Goal: Task Accomplishment & Management: Manage account settings

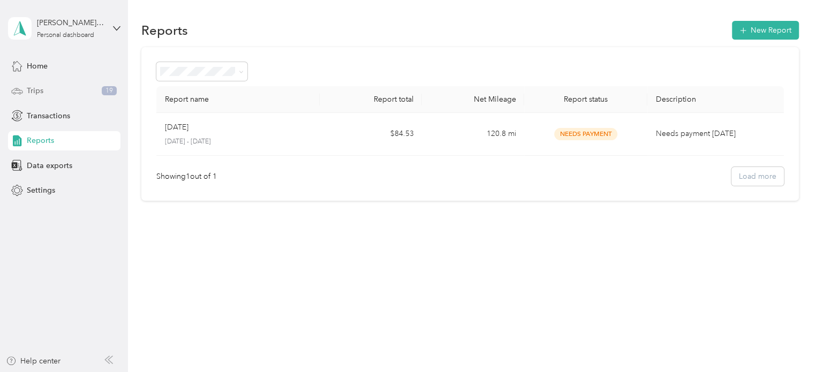
click at [29, 93] on span "Trips" at bounding box center [35, 90] width 17 height 11
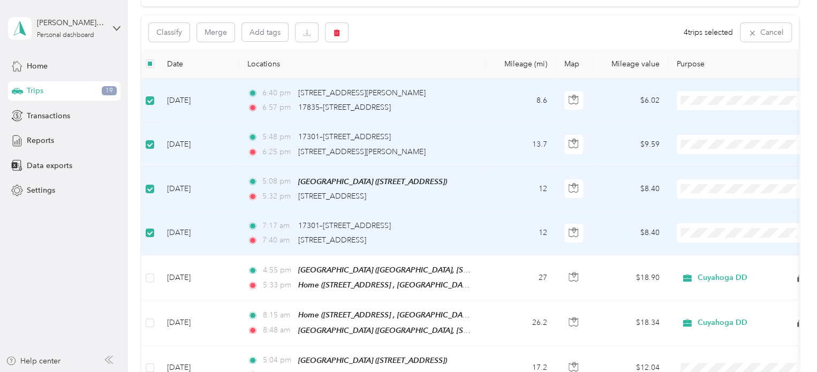
scroll to position [102, 0]
click at [337, 35] on icon "button" at bounding box center [337, 31] width 6 height 7
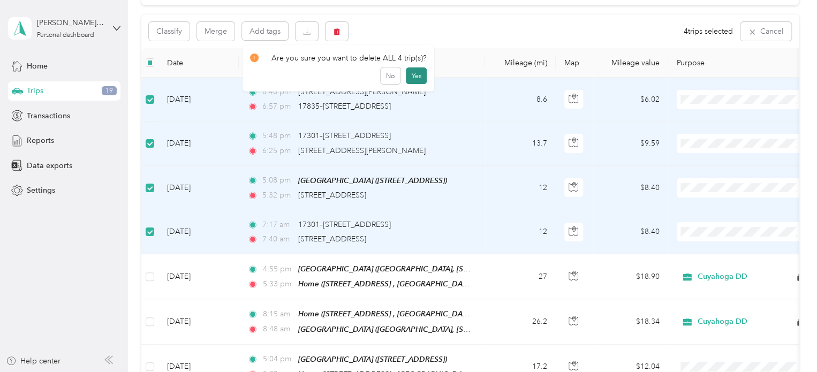
click at [411, 73] on button "Yes" at bounding box center [416, 75] width 21 height 17
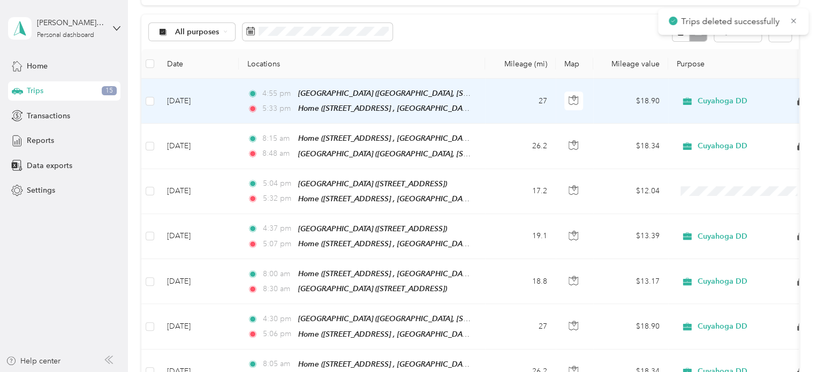
scroll to position [0, 0]
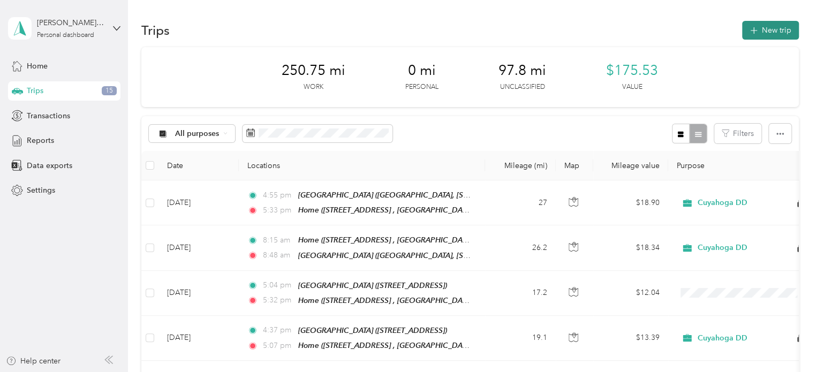
click at [790, 22] on button "New trip" at bounding box center [770, 30] width 57 height 19
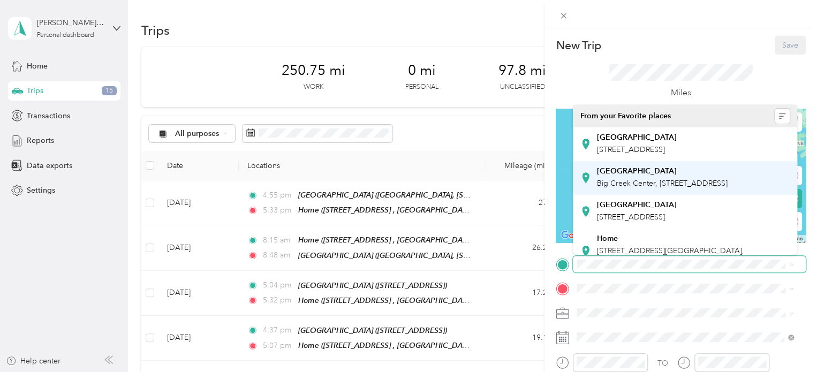
scroll to position [63, 0]
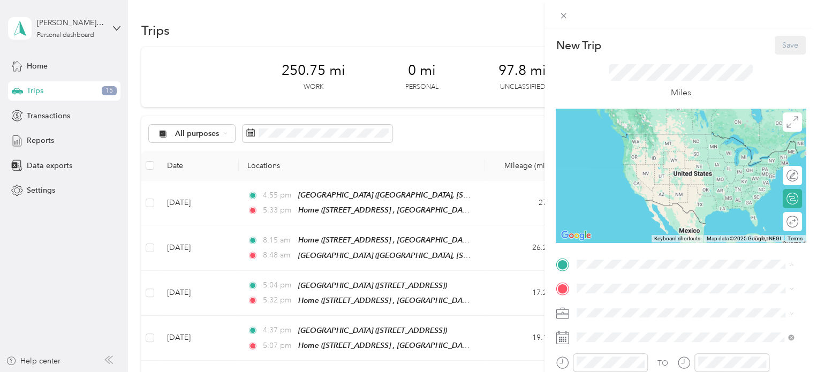
click at [646, 226] on div "Home [STREET_ADDRESS]" at bounding box center [693, 232] width 193 height 34
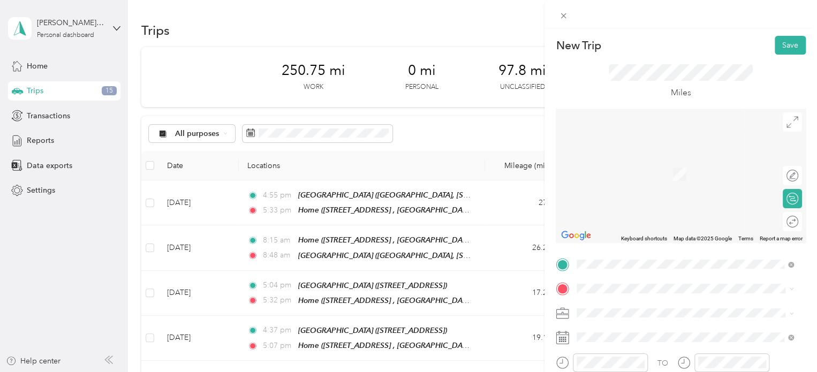
click at [626, 212] on span "Big Creek Center, [STREET_ADDRESS]" at bounding box center [662, 207] width 131 height 9
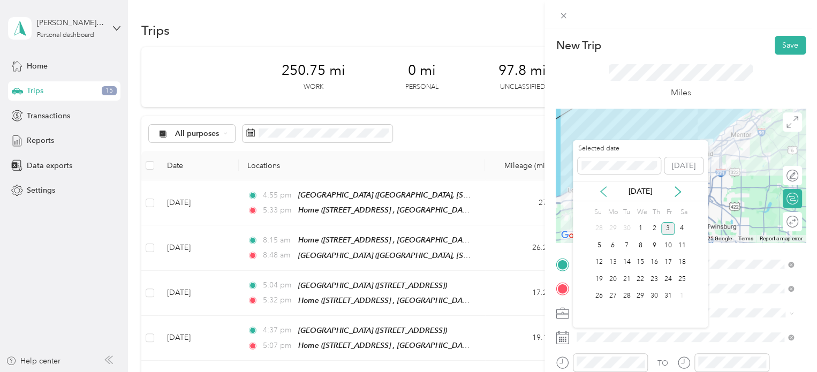
click at [603, 192] on icon at bounding box center [603, 192] width 5 height 10
click at [679, 190] on icon at bounding box center [678, 192] width 5 height 10
click at [653, 231] on div "2" at bounding box center [655, 228] width 14 height 13
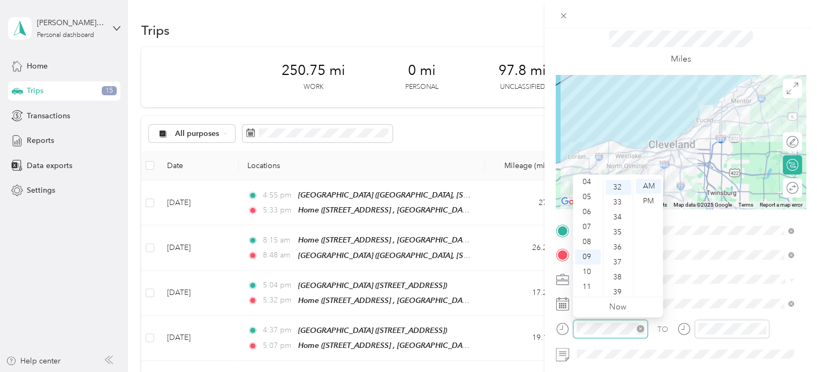
scroll to position [480, 0]
click at [589, 243] on div "08" at bounding box center [588, 242] width 26 height 15
click at [616, 188] on div "00" at bounding box center [619, 186] width 26 height 15
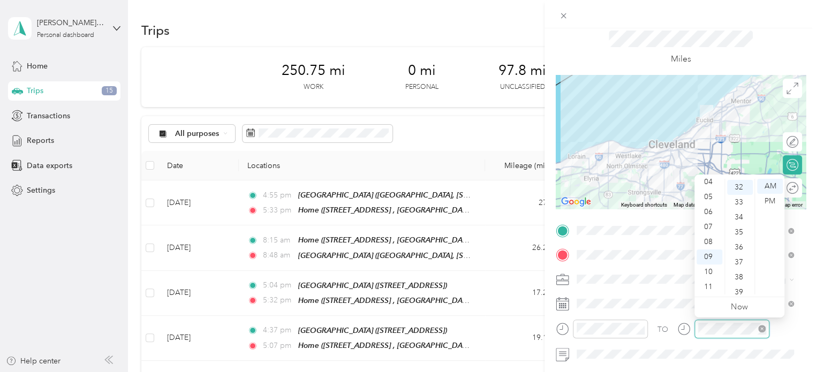
scroll to position [480, 0]
click at [705, 246] on div "08" at bounding box center [710, 242] width 26 height 15
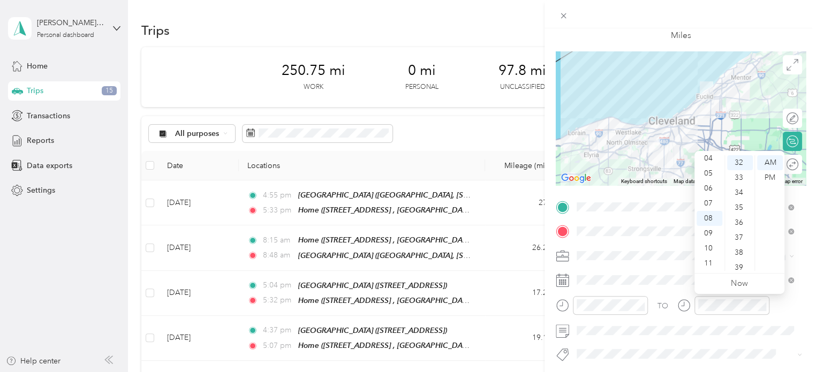
scroll to position [0, 0]
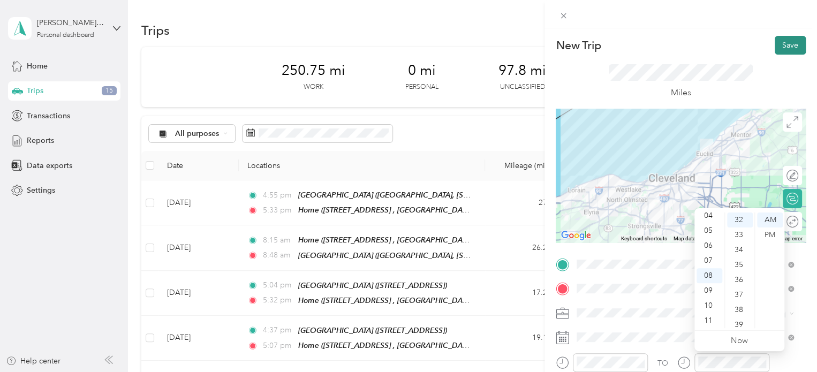
click at [775, 51] on button "Save" at bounding box center [790, 45] width 31 height 19
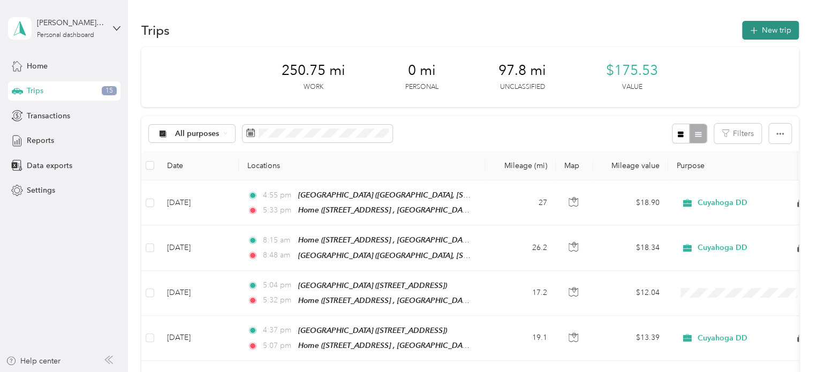
click at [750, 24] on button "New trip" at bounding box center [770, 30] width 57 height 19
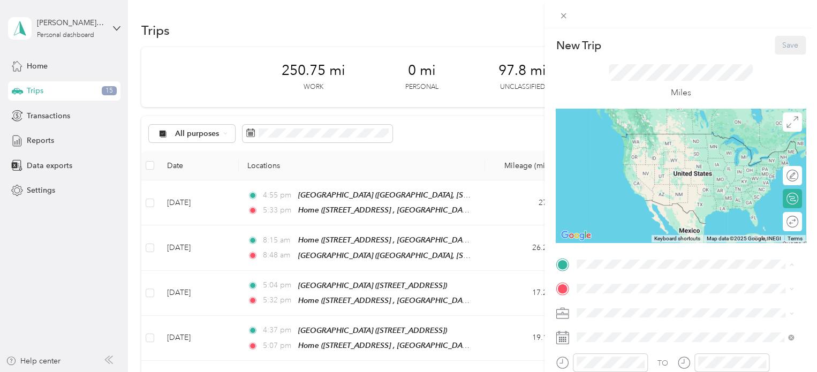
click at [616, 188] on span "Big Creek Center, [STREET_ADDRESS]" at bounding box center [662, 183] width 131 height 9
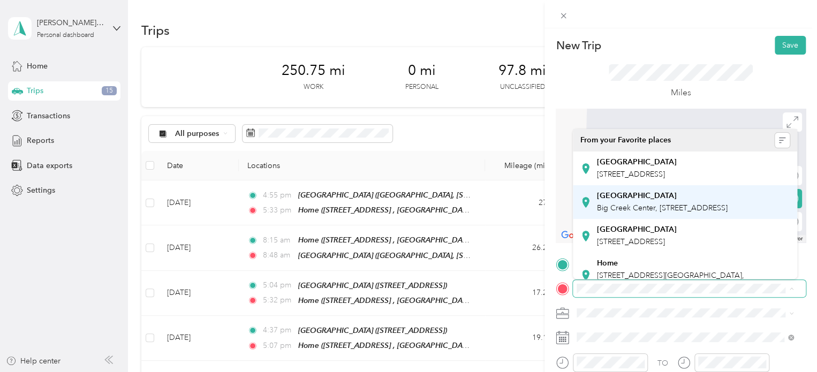
scroll to position [63, 0]
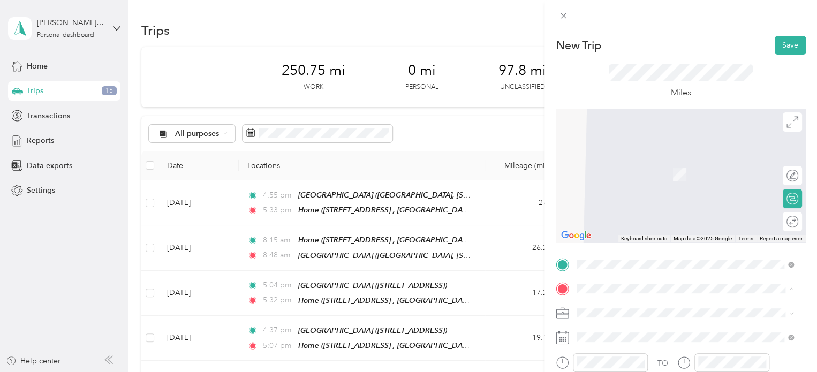
click at [624, 242] on div "Home" at bounding box center [693, 245] width 193 height 10
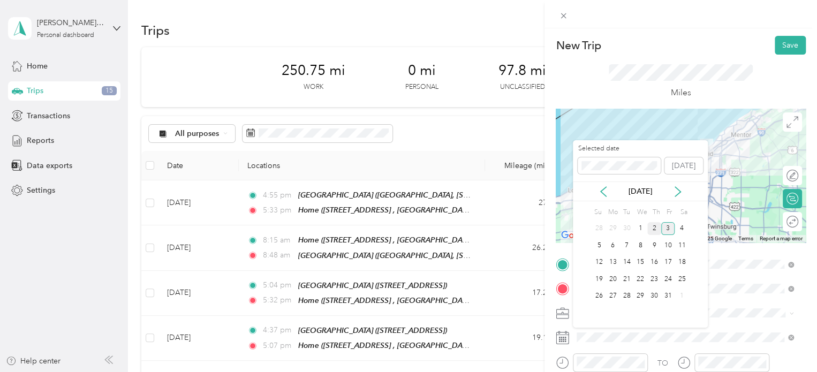
click at [658, 229] on div "2" at bounding box center [655, 228] width 14 height 13
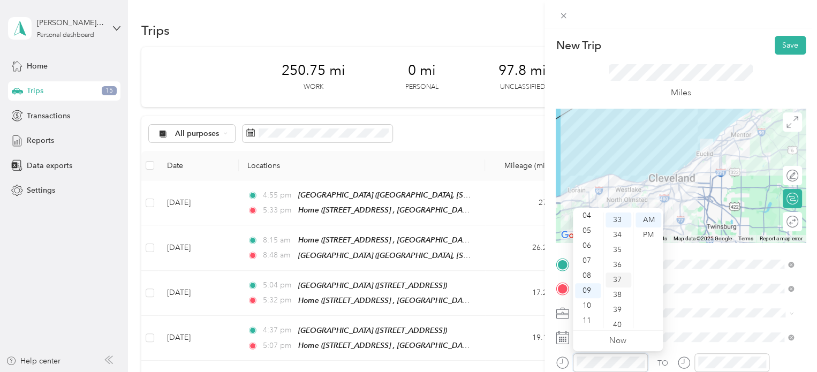
scroll to position [495, 0]
click at [647, 236] on div "PM" at bounding box center [649, 235] width 26 height 15
click at [586, 237] on div "05" at bounding box center [588, 230] width 26 height 15
click at [582, 219] on div "04" at bounding box center [588, 215] width 26 height 15
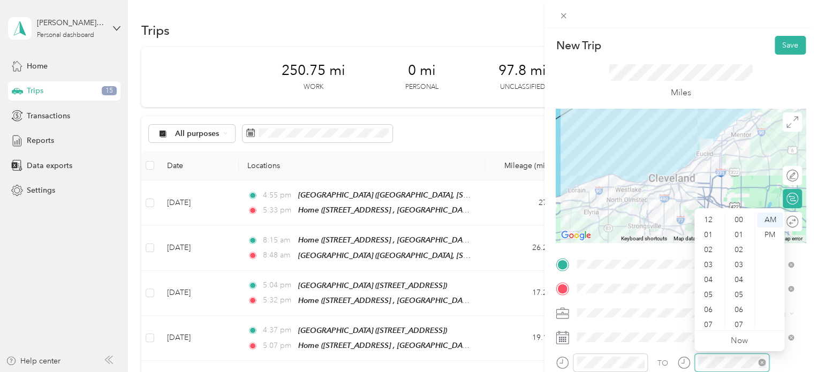
scroll to position [64, 0]
click at [711, 235] on div "05" at bounding box center [710, 230] width 26 height 15
click at [746, 325] on div "07" at bounding box center [740, 325] width 26 height 15
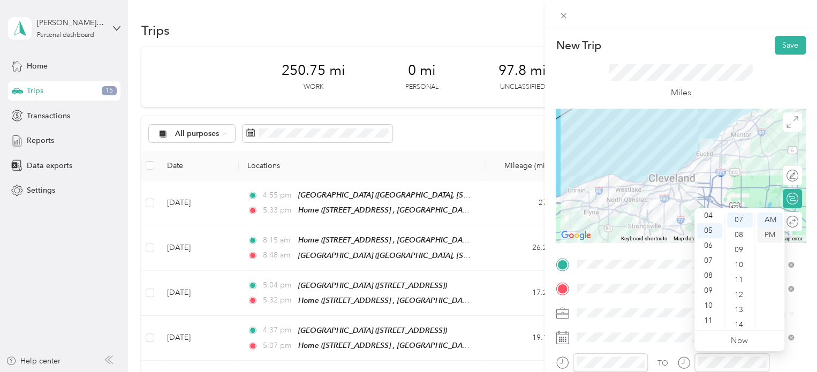
click at [768, 235] on div "PM" at bounding box center [770, 235] width 26 height 15
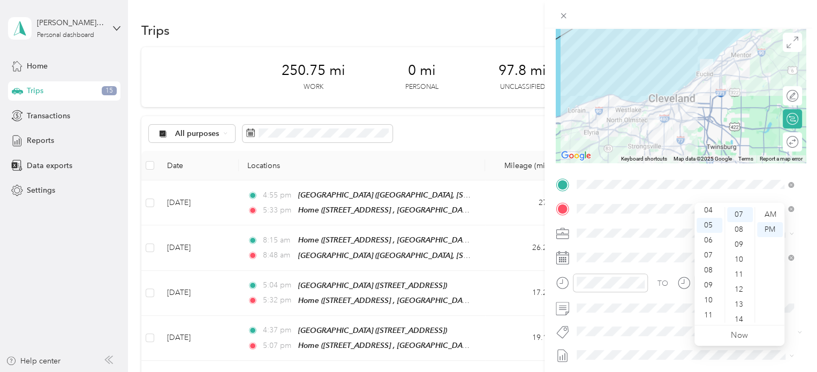
scroll to position [0, 0]
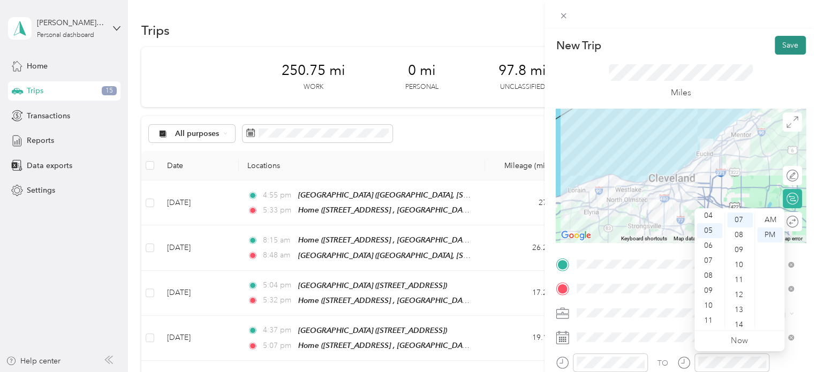
click at [775, 40] on button "Save" at bounding box center [790, 45] width 31 height 19
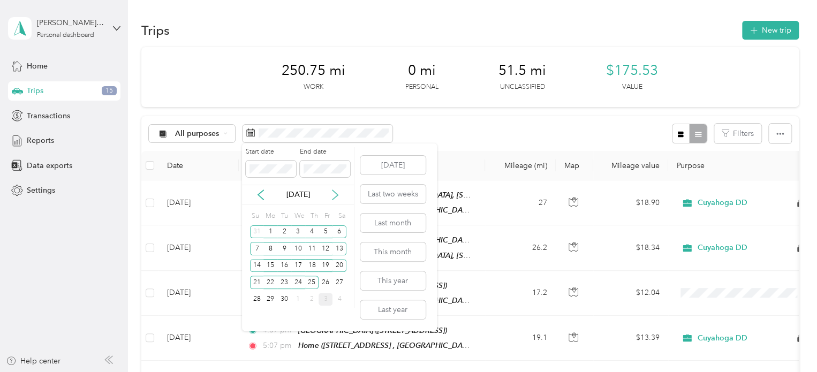
click at [336, 193] on icon at bounding box center [335, 195] width 5 height 10
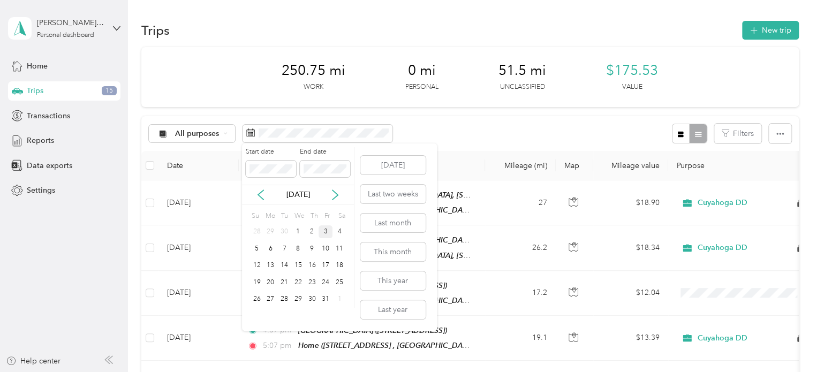
click at [321, 235] on div "3" at bounding box center [326, 232] width 14 height 13
click at [322, 229] on div "3" at bounding box center [326, 232] width 14 height 13
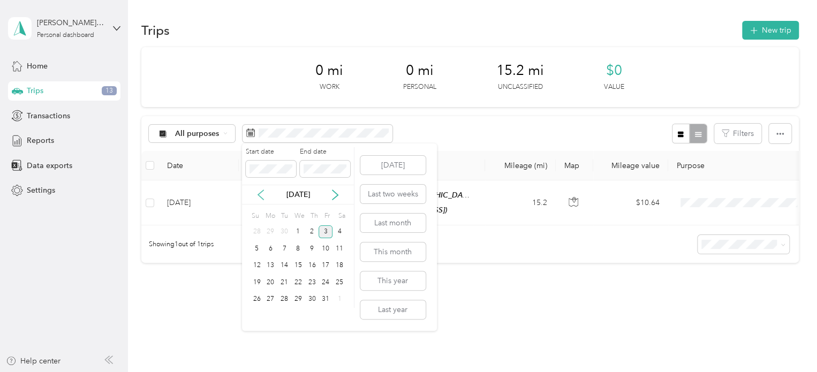
click at [258, 192] on icon at bounding box center [261, 195] width 11 height 11
click at [332, 192] on icon at bounding box center [335, 195] width 11 height 11
click at [332, 202] on div "[DATE]" at bounding box center [298, 195] width 112 height 20
click at [334, 196] on icon at bounding box center [335, 195] width 11 height 11
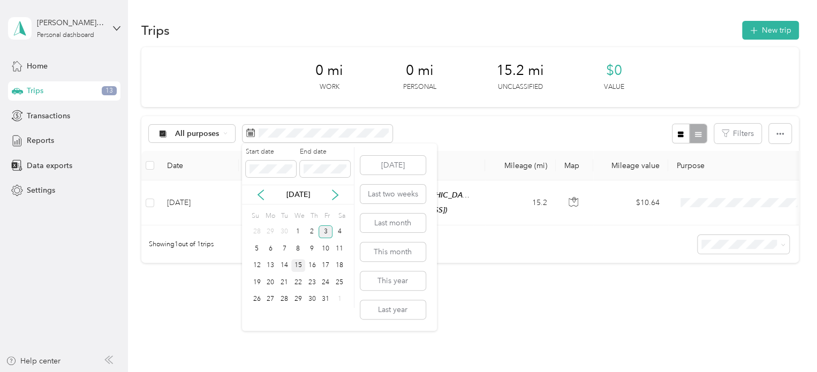
click at [295, 262] on div "15" at bounding box center [298, 265] width 14 height 13
click at [299, 263] on div "15" at bounding box center [298, 265] width 14 height 13
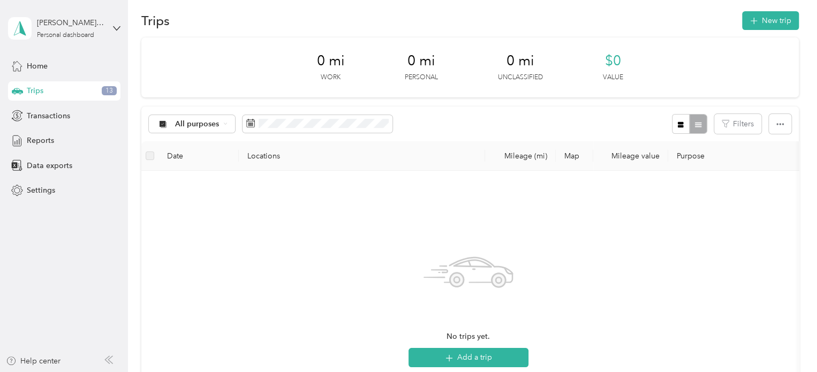
scroll to position [11, 0]
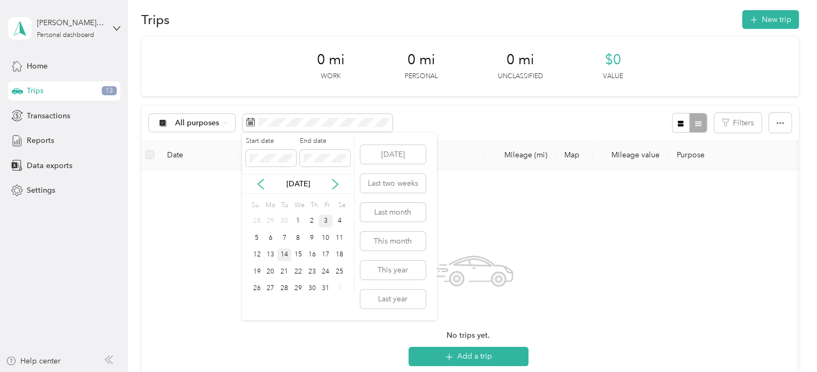
click at [286, 255] on div "14" at bounding box center [284, 255] width 14 height 13
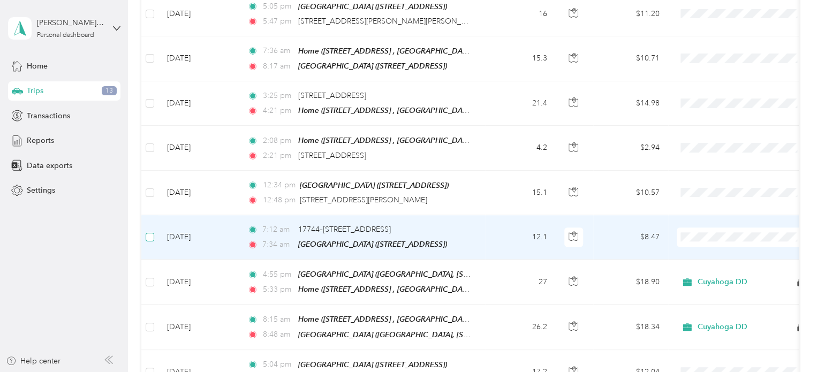
scroll to position [458, 0]
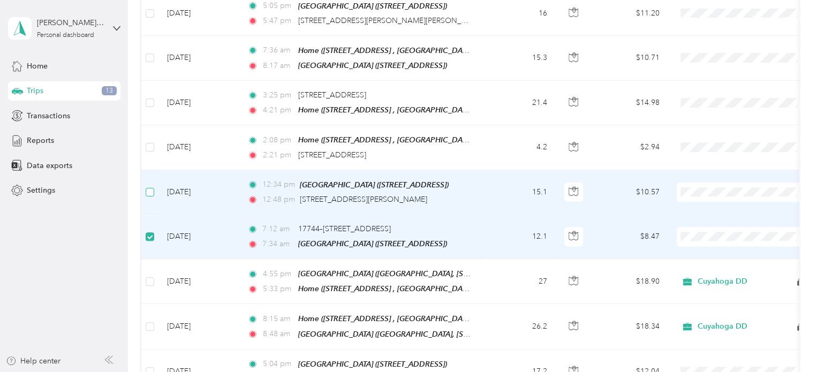
click at [151, 186] on label at bounding box center [150, 192] width 9 height 12
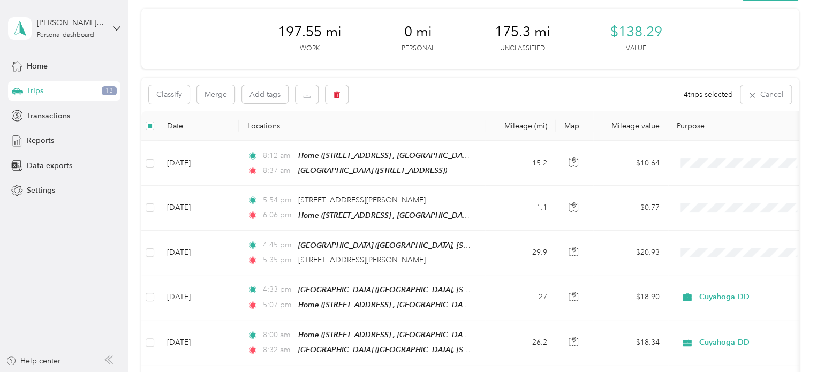
scroll to position [0, 0]
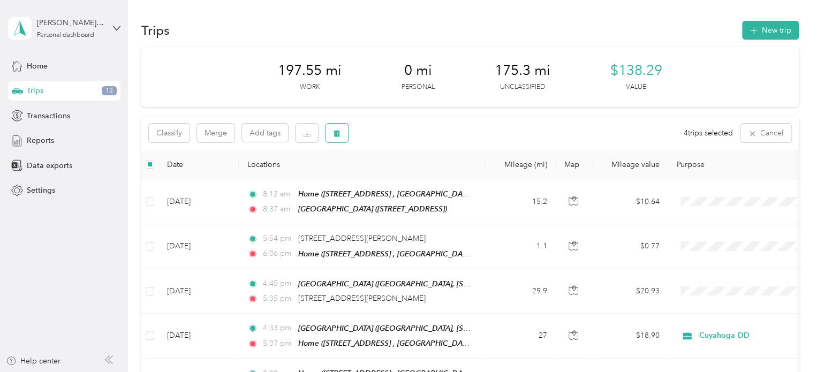
click at [336, 132] on icon "button" at bounding box center [337, 133] width 6 height 7
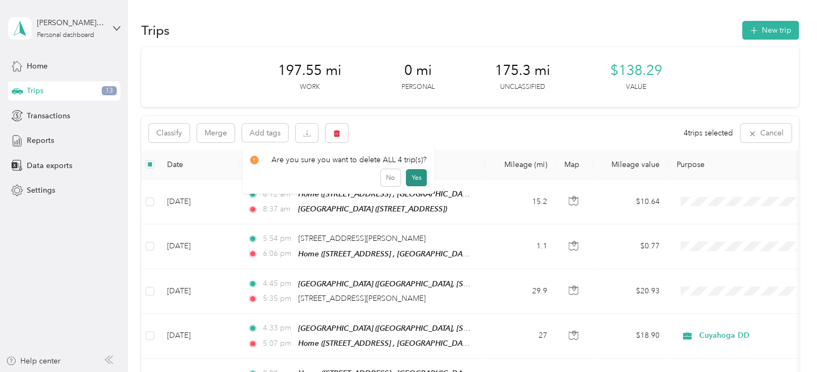
click at [414, 176] on button "Yes" at bounding box center [416, 177] width 21 height 17
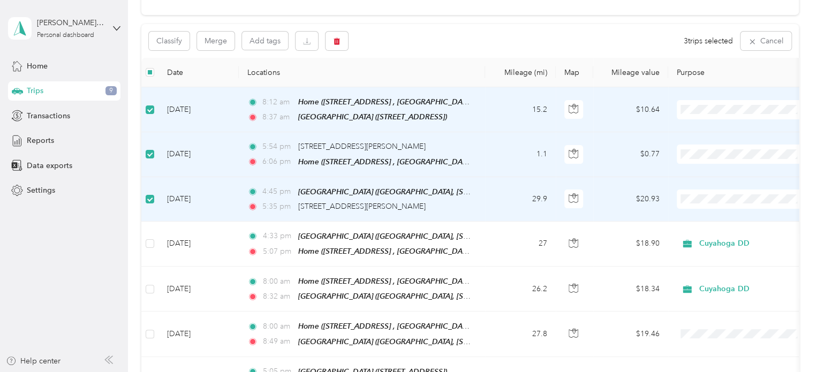
scroll to position [84, 0]
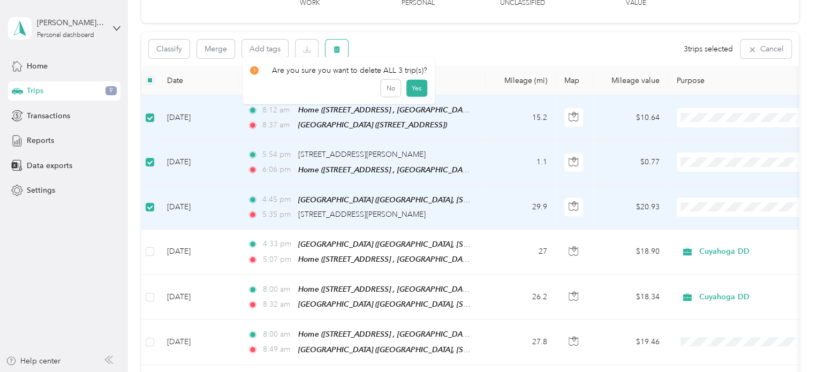
click at [334, 52] on icon "button" at bounding box center [336, 49] width 7 height 7
click at [409, 92] on button "Yes" at bounding box center [416, 93] width 21 height 17
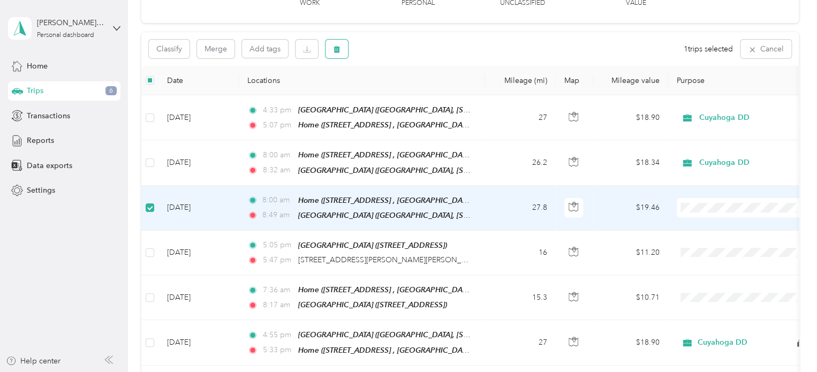
click at [337, 47] on icon "button" at bounding box center [336, 49] width 7 height 7
click at [414, 91] on button "Yes" at bounding box center [416, 93] width 21 height 17
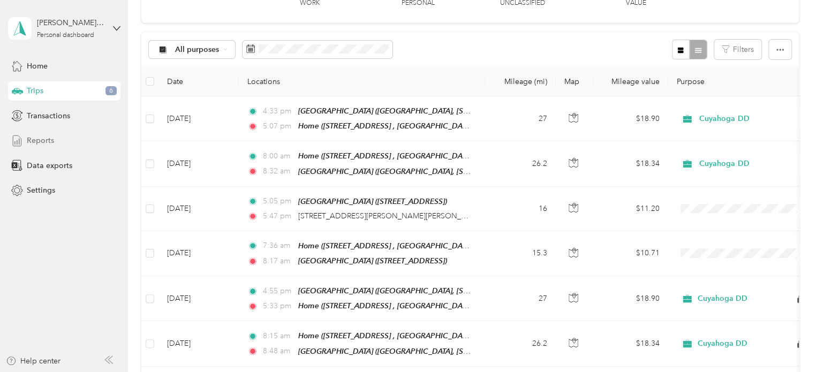
click at [40, 131] on div "Reports" at bounding box center [64, 140] width 112 height 19
